Goal: Transaction & Acquisition: Purchase product/service

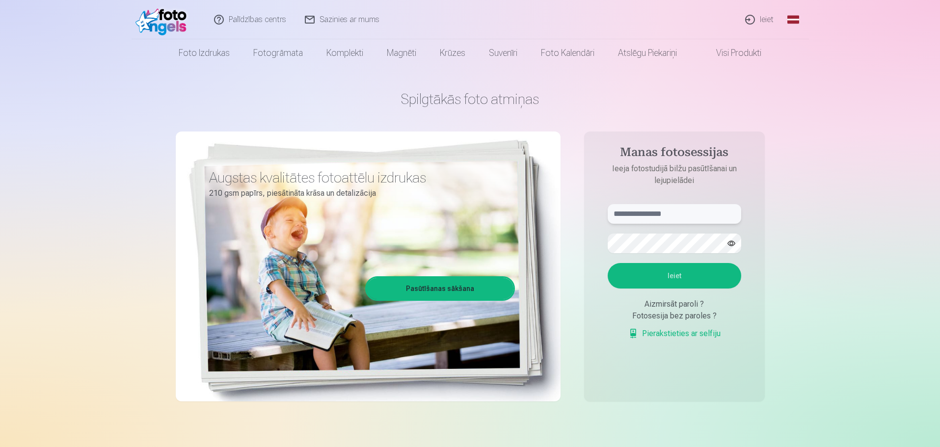
type input "**********"
click at [681, 272] on button "Ieiet" at bounding box center [673, 276] width 133 height 26
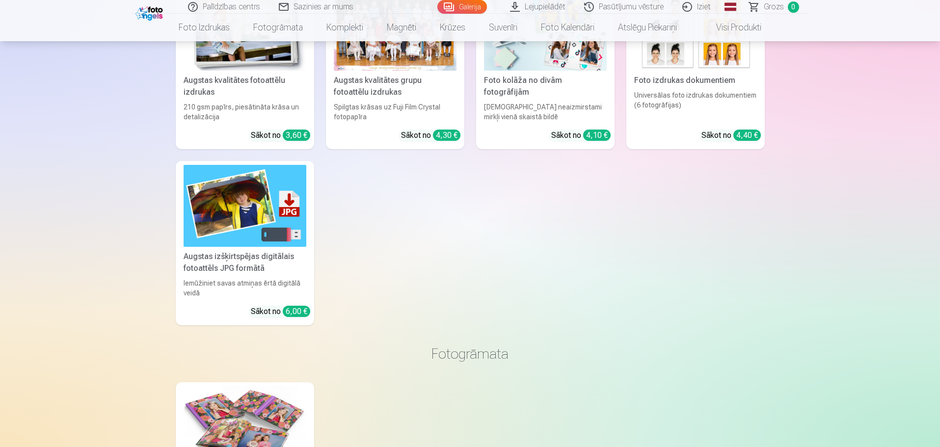
scroll to position [4662, 0]
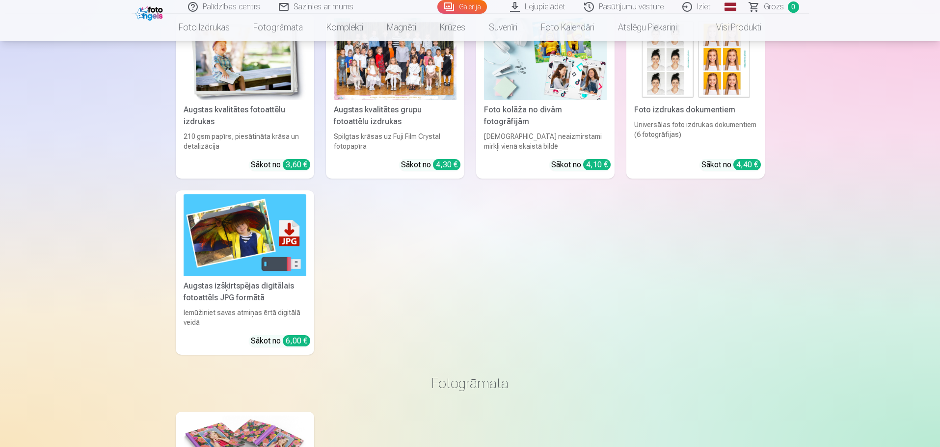
click at [260, 239] on img at bounding box center [245, 235] width 123 height 82
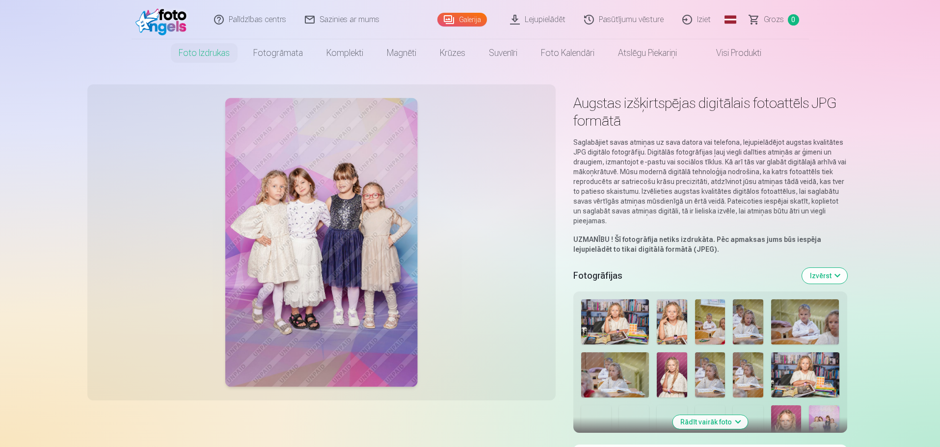
click at [678, 317] on img at bounding box center [672, 321] width 30 height 45
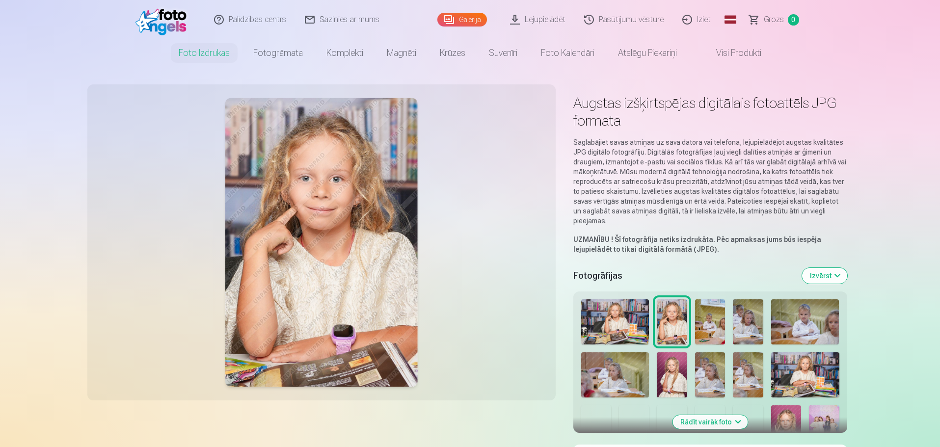
click at [625, 331] on img at bounding box center [615, 321] width 68 height 45
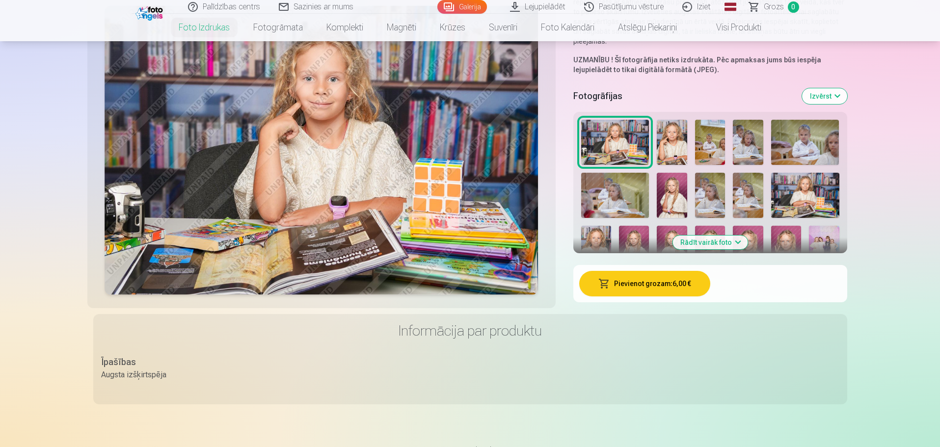
scroll to position [147, 0]
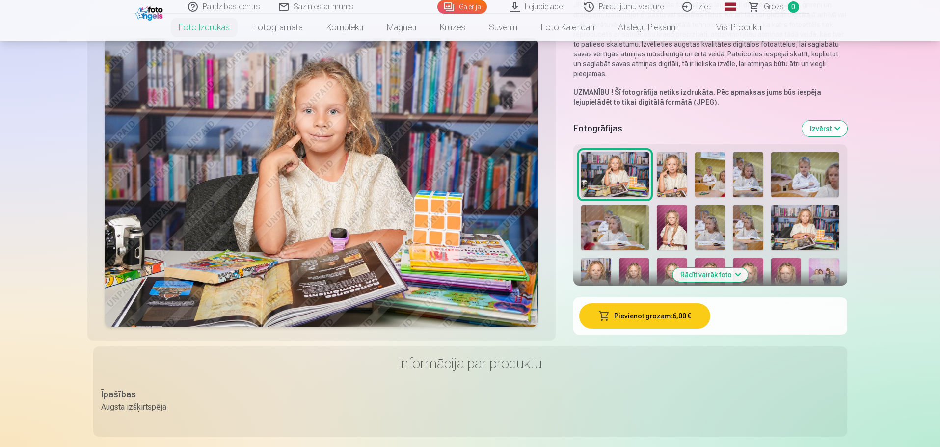
click at [736, 277] on button "Rādīt vairāk foto" at bounding box center [709, 275] width 75 height 14
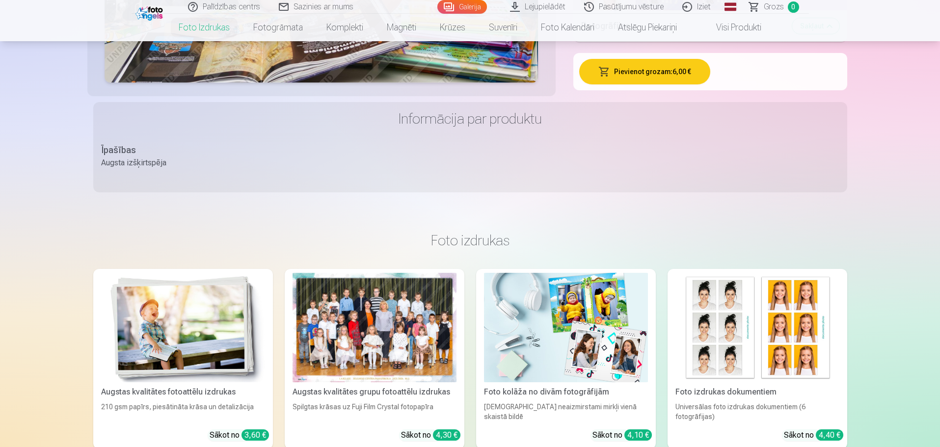
scroll to position [932, 0]
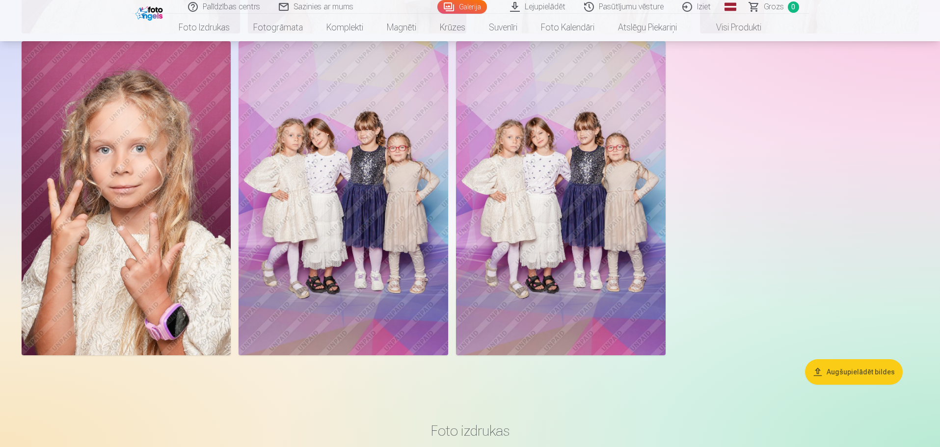
scroll to position [4269, 0]
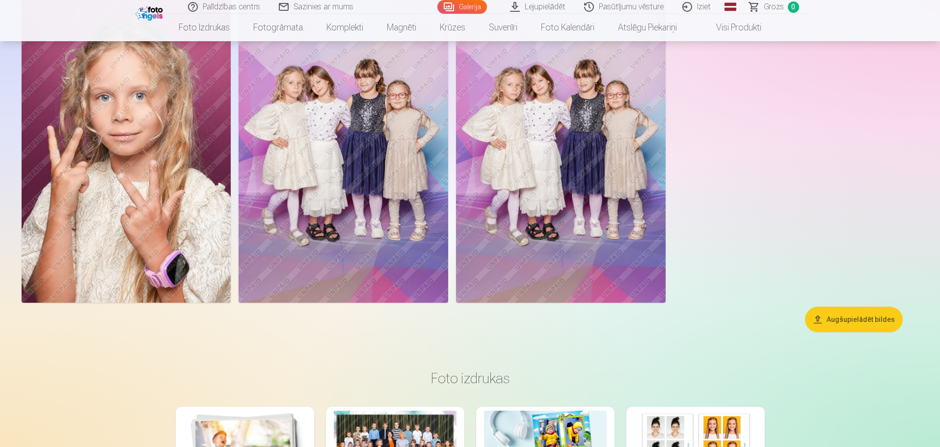
click at [530, 134] on img at bounding box center [561, 146] width 210 height 314
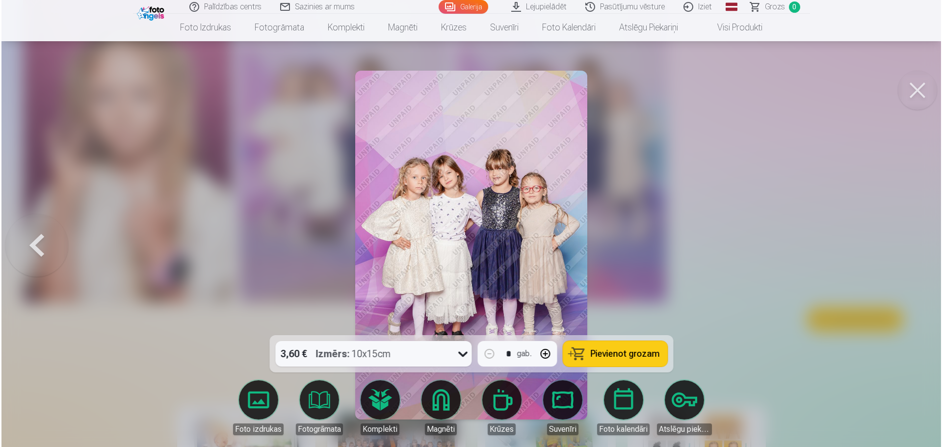
scroll to position [4280, 0]
click at [466, 202] on img at bounding box center [471, 245] width 233 height 349
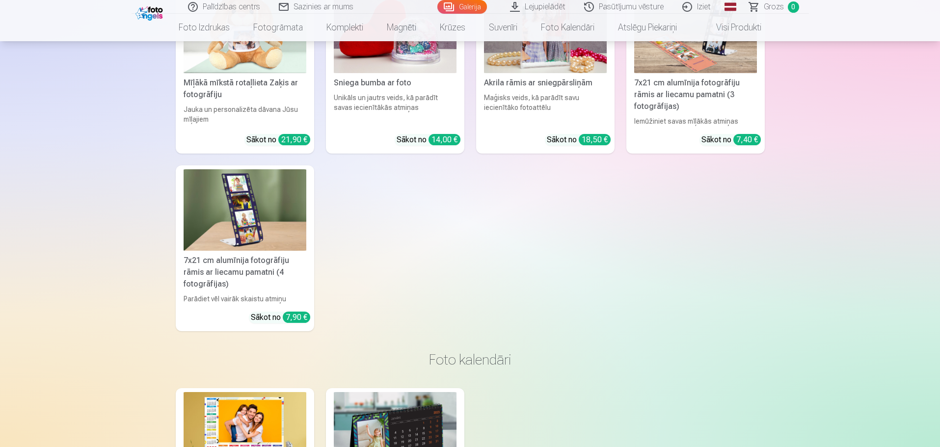
scroll to position [6722, 0]
